Goal: Browse casually

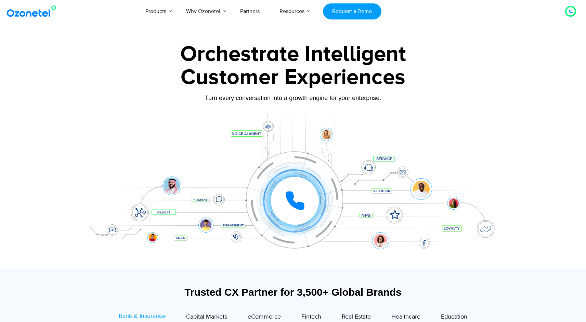
click at [304, 76] on div "Customer Experiences" at bounding box center [292, 77] width 427 height 33
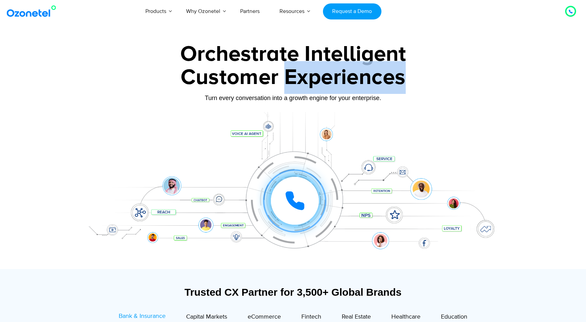
click at [304, 76] on div "Customer Experiences" at bounding box center [292, 77] width 427 height 33
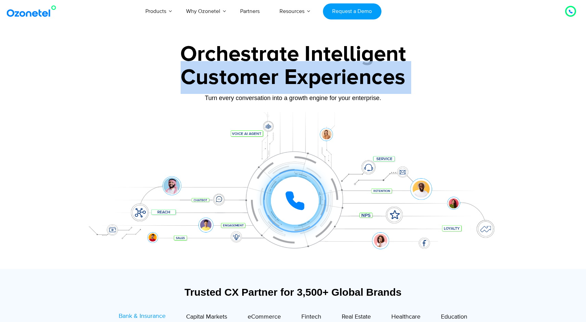
click at [304, 76] on div "Customer Experiences" at bounding box center [292, 77] width 427 height 33
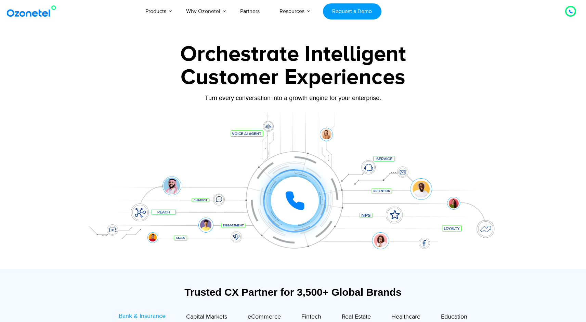
click at [299, 56] on div "Orchestrate Intelligent" at bounding box center [292, 54] width 427 height 22
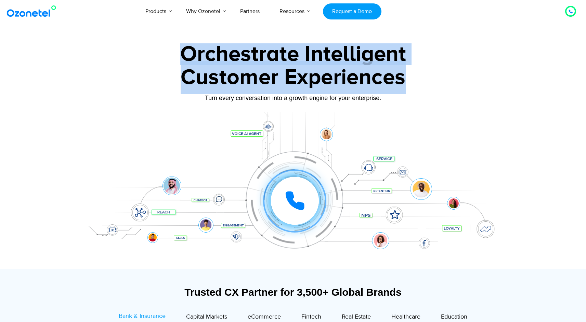
drag, startPoint x: 183, startPoint y: 52, endPoint x: 449, endPoint y: 83, distance: 268.4
click at [449, 83] on div "Orchestrate Intelligent Customer Experiences Turn every conversation into a gro…" at bounding box center [292, 156] width 427 height 226
drag, startPoint x: 209, startPoint y: 66, endPoint x: 179, endPoint y: 55, distance: 32.3
click at [209, 66] on div "Customer Experiences" at bounding box center [292, 77] width 427 height 33
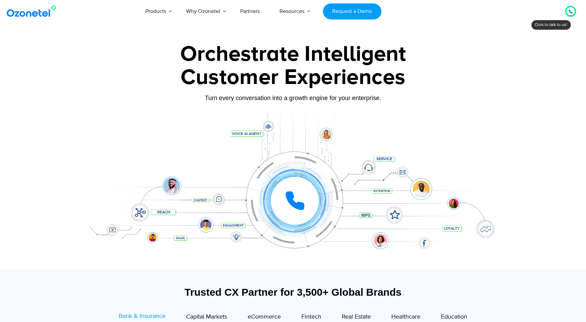
click at [180, 57] on div "Orchestrate Intelligent" at bounding box center [292, 54] width 427 height 22
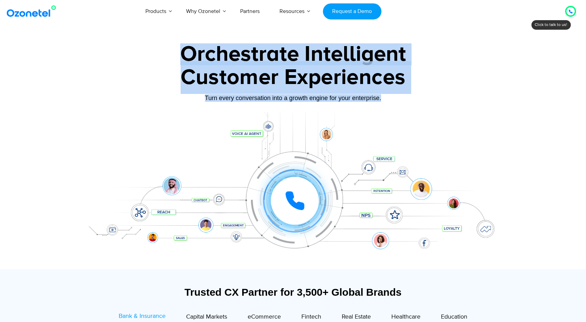
drag, startPoint x: 182, startPoint y: 55, endPoint x: 401, endPoint y: 100, distance: 223.0
click at [401, 100] on div "Orchestrate Intelligent Customer Experiences Turn every conversation into a gro…" at bounding box center [292, 156] width 427 height 226
click at [400, 99] on div "Turn every conversation into a growth engine for your enterprise." at bounding box center [292, 98] width 427 height 8
drag, startPoint x: 187, startPoint y: 53, endPoint x: 387, endPoint y: 86, distance: 203.1
click at [421, 92] on div "Orchestrate Intelligent Customer Experiences Turn every conversation into a gro…" at bounding box center [292, 156] width 427 height 226
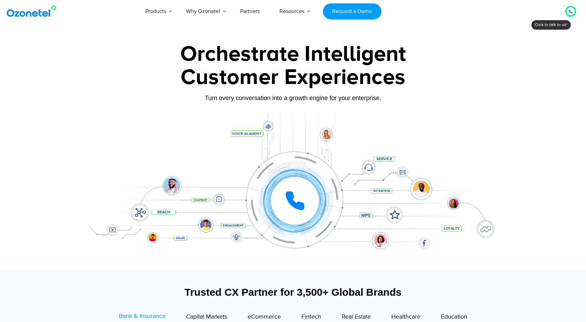
click at [291, 98] on div "Turn every conversation into a growth engine for your enterprise." at bounding box center [292, 98] width 427 height 8
click at [425, 100] on div "Turn every conversation into a growth engine for your enterprise." at bounding box center [292, 98] width 427 height 8
